Goal: Navigation & Orientation: Find specific page/section

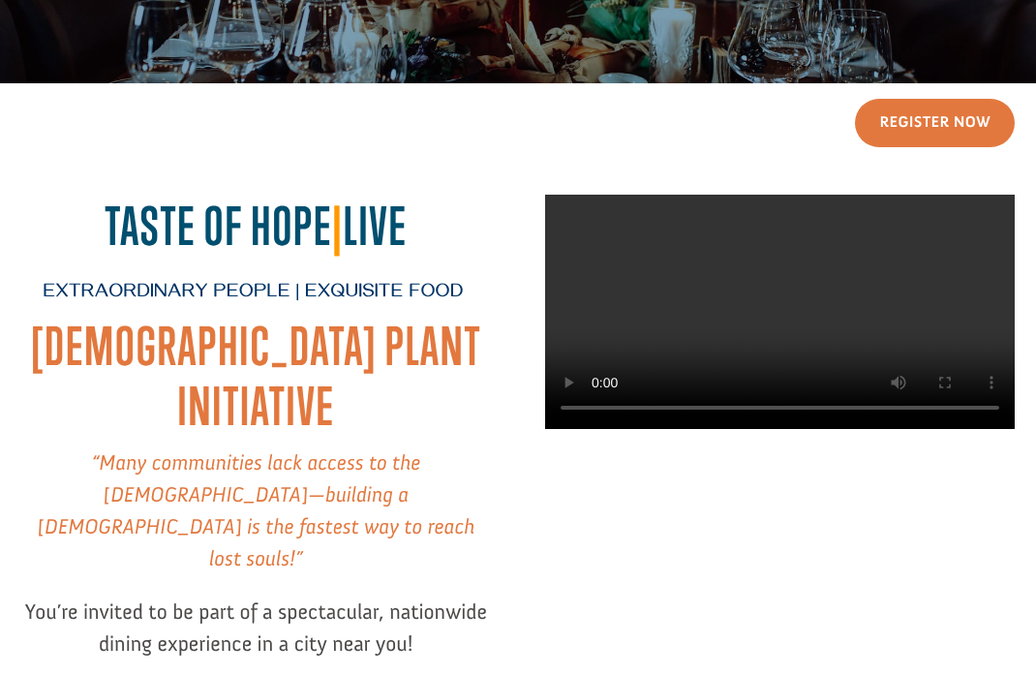
scroll to position [273, 0]
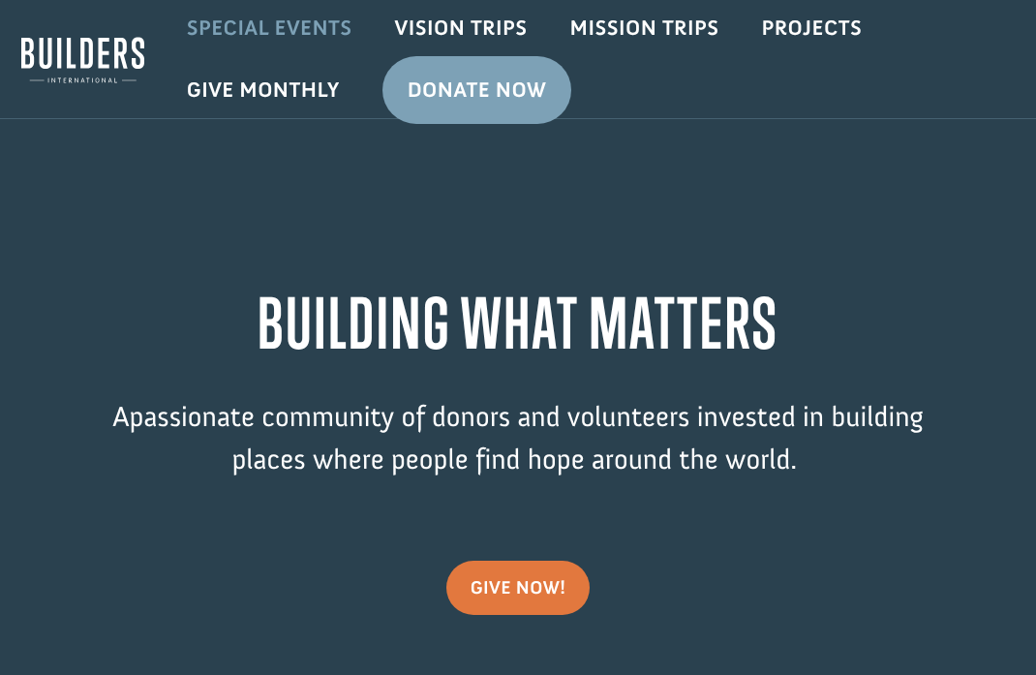
click at [269, 25] on link "Special Events" at bounding box center [270, 28] width 208 height 56
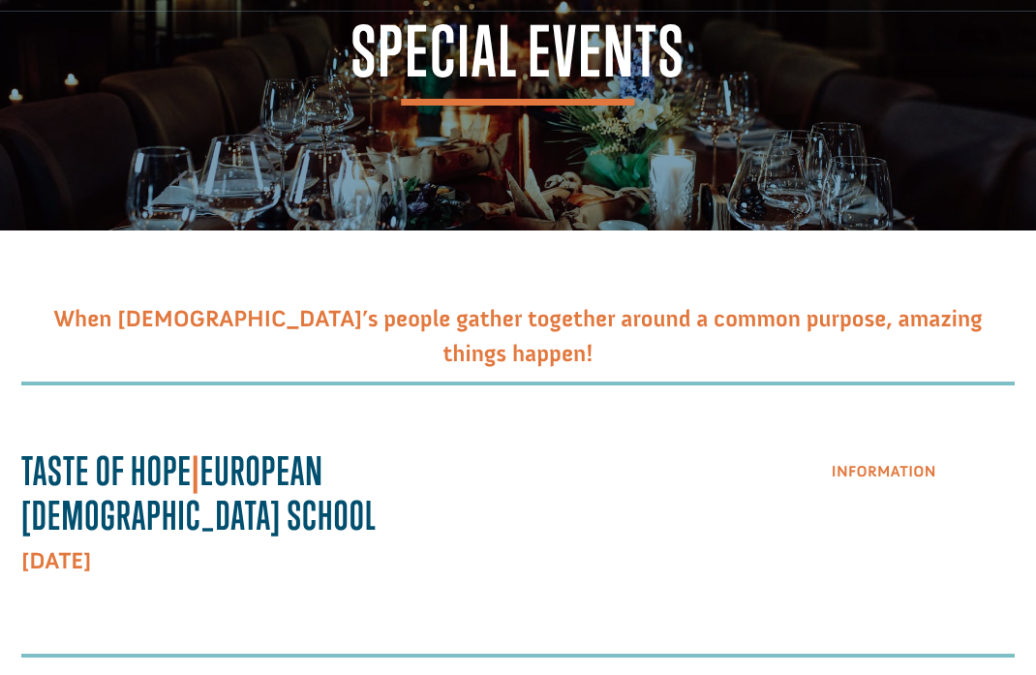
scroll to position [116, 0]
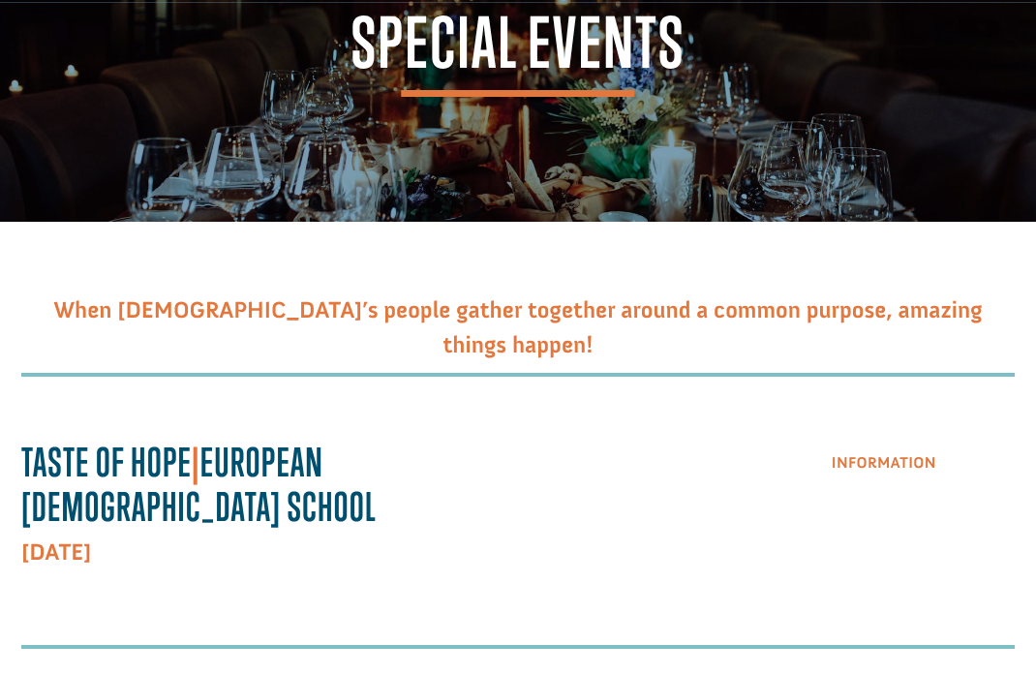
click at [899, 461] on link "Information" at bounding box center [883, 463] width 153 height 49
